Goal: Find specific page/section: Find specific page/section

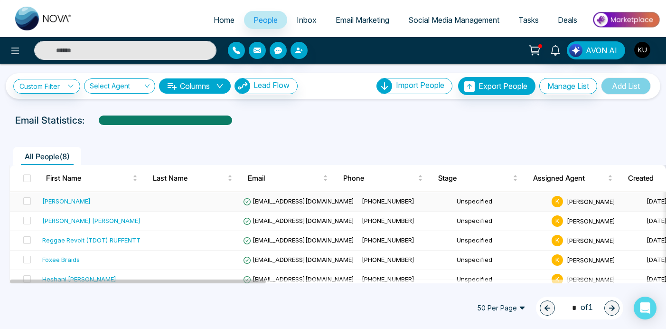
click at [295, 203] on span "[EMAIL_ADDRESS][DOMAIN_NAME]" at bounding box center [298, 201] width 111 height 8
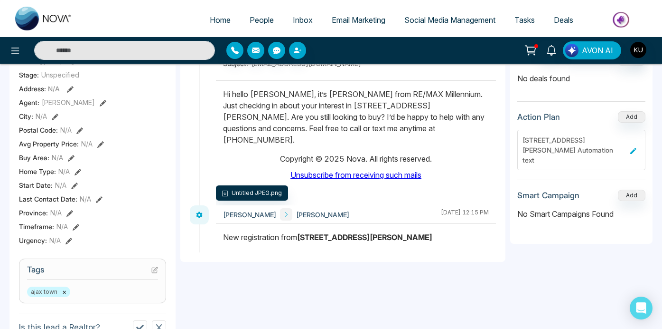
scroll to position [216, 0]
